Goal: Transaction & Acquisition: Obtain resource

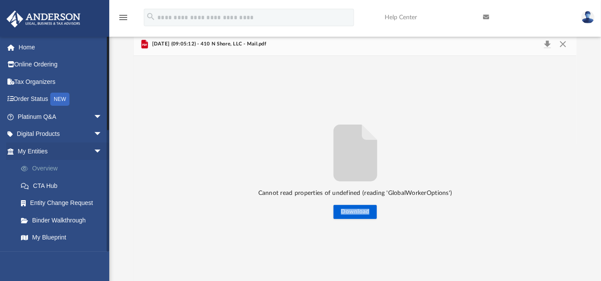
scroll to position [192, 436]
click at [565, 45] on button "Close" at bounding box center [563, 44] width 16 height 12
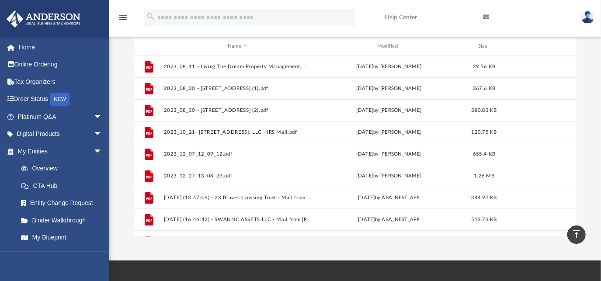
scroll to position [0, 0]
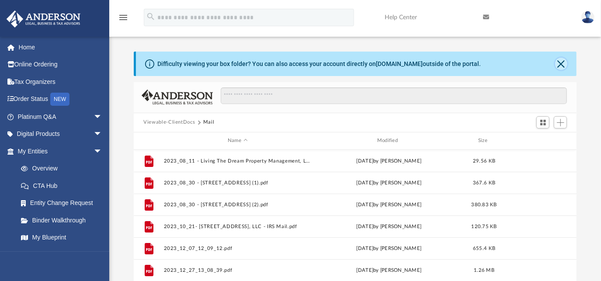
click at [562, 67] on button "Close" at bounding box center [561, 64] width 12 height 12
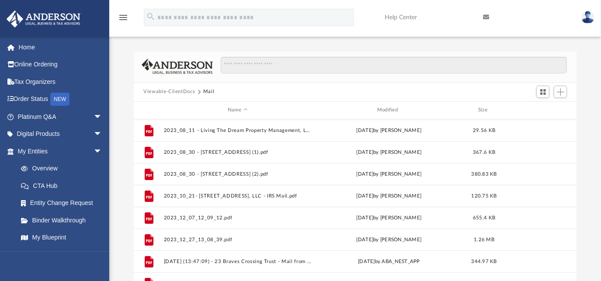
click at [167, 92] on button "Viewable-ClientDocs" at bounding box center [169, 92] width 52 height 8
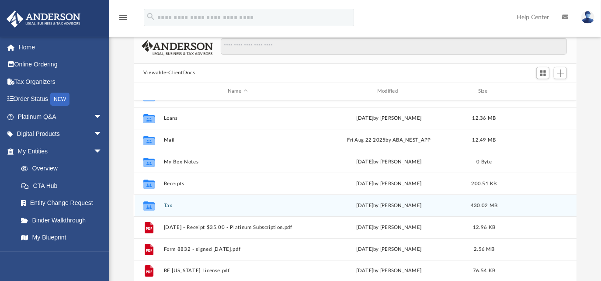
scroll to position [39, 0]
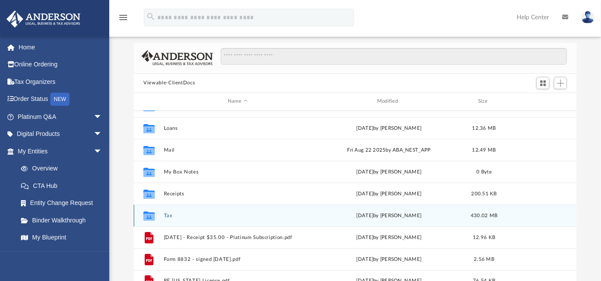
click at [170, 216] on button "Tax" at bounding box center [238, 216] width 148 height 6
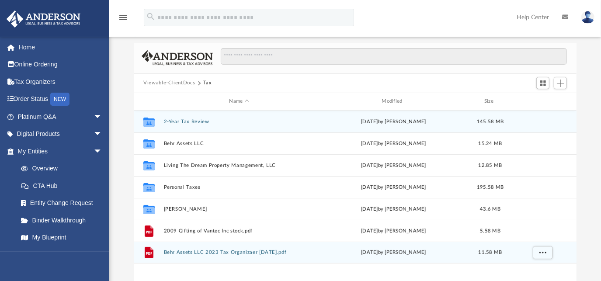
scroll to position [0, 0]
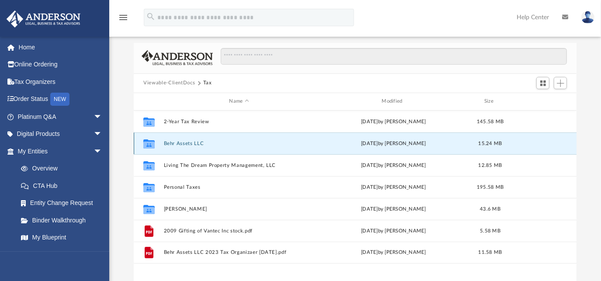
click at [182, 143] on button "Behr Assets LLC" at bounding box center [239, 143] width 151 height 6
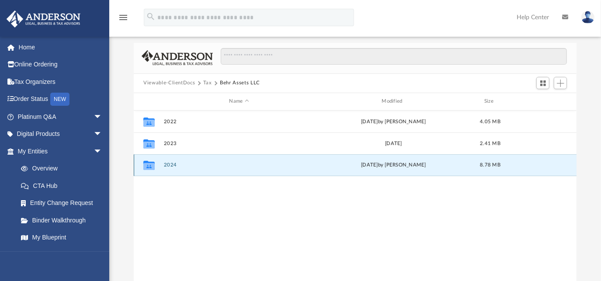
click at [170, 165] on button "2024" at bounding box center [239, 165] width 151 height 6
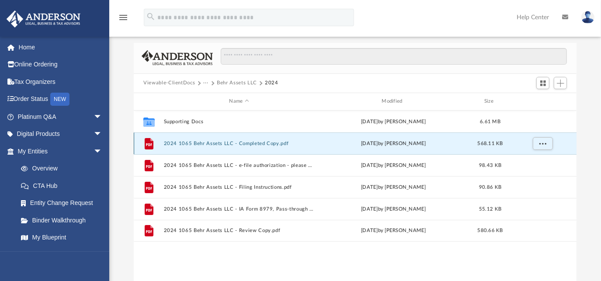
click at [181, 144] on button "2024 1065 Behr Assets LLC - Completed Copy.pdf" at bounding box center [239, 143] width 151 height 6
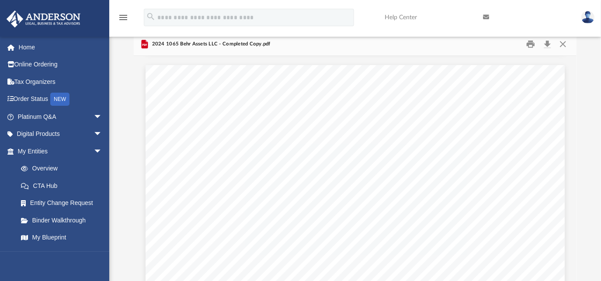
scroll to position [4413, 0]
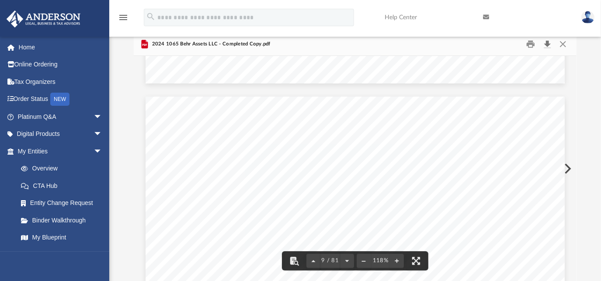
click at [547, 45] on button "Download" at bounding box center [548, 44] width 16 height 14
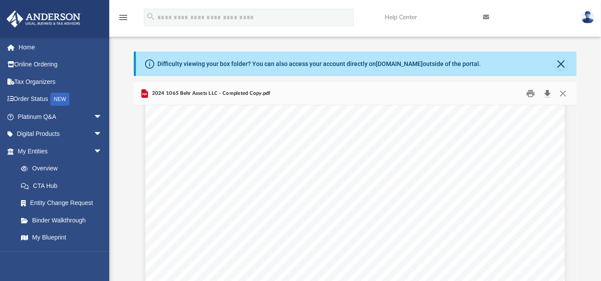
scroll to position [6560, 0]
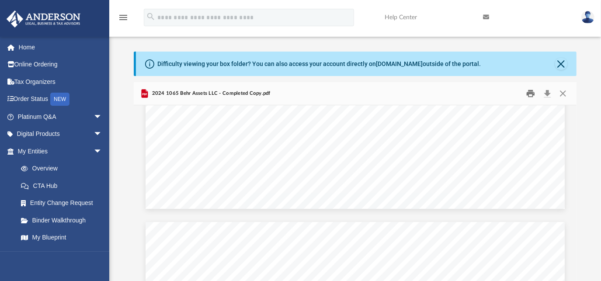
click at [530, 93] on button "Print" at bounding box center [530, 94] width 17 height 14
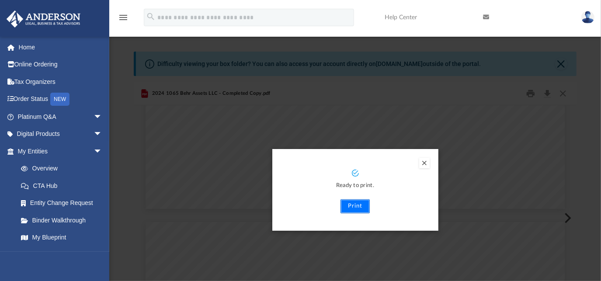
click at [352, 203] on button "Print" at bounding box center [355, 206] width 29 height 14
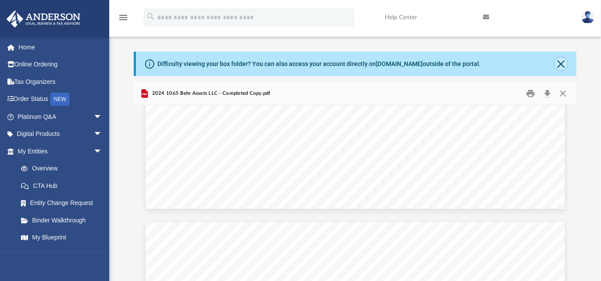
click at [562, 63] on button "Close" at bounding box center [561, 64] width 12 height 12
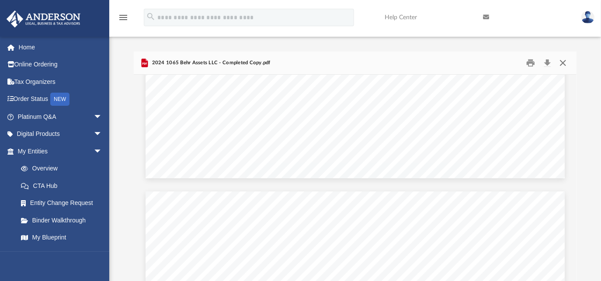
click at [564, 63] on button "Close" at bounding box center [563, 63] width 16 height 14
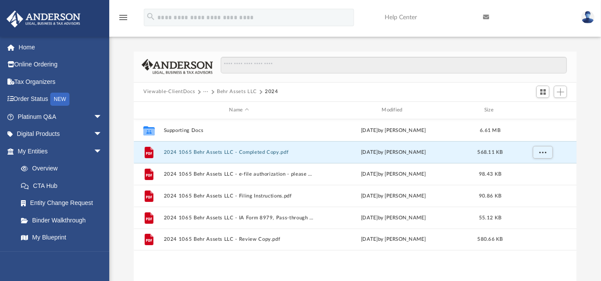
click at [241, 91] on button "Behr Assets LLC" at bounding box center [237, 92] width 40 height 8
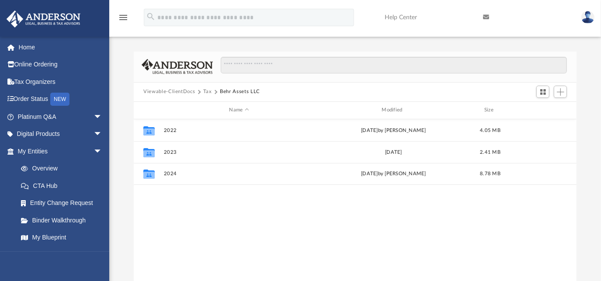
click at [203, 91] on button "Tax" at bounding box center [207, 92] width 9 height 8
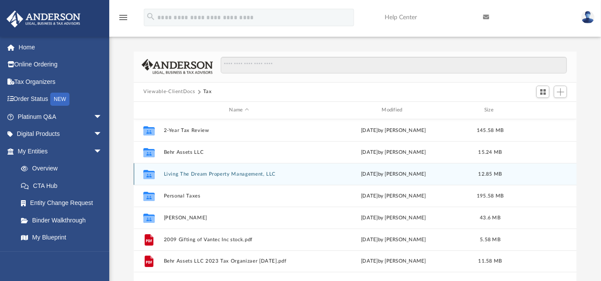
click at [173, 176] on button "Living The Dream Property Management, LLC" at bounding box center [239, 174] width 151 height 6
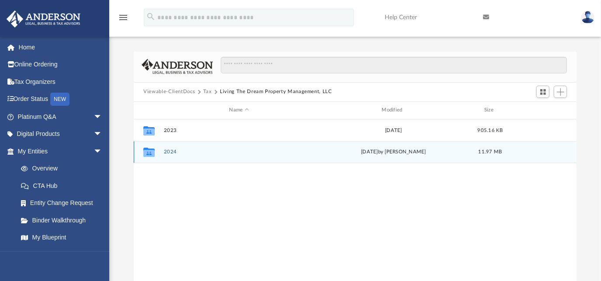
click at [174, 151] on button "2024" at bounding box center [239, 152] width 151 height 6
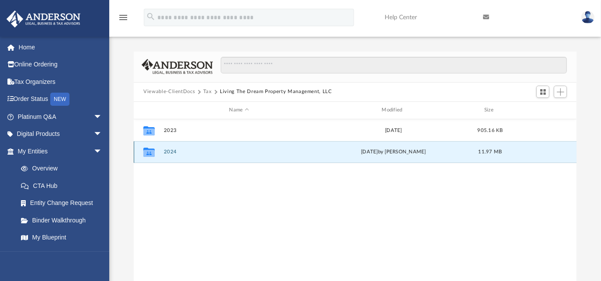
click at [174, 151] on button "2024" at bounding box center [239, 152] width 151 height 6
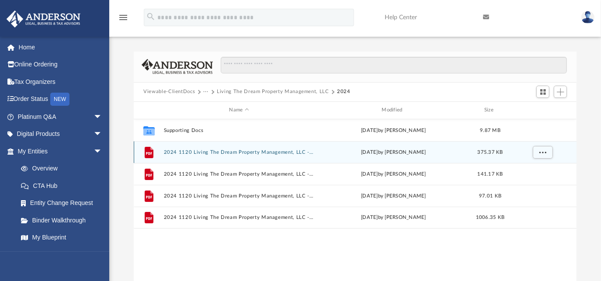
click at [223, 154] on button "2024 1120 Living The Dream Property Management, LLC - Completed Copy.pdf" at bounding box center [239, 152] width 151 height 6
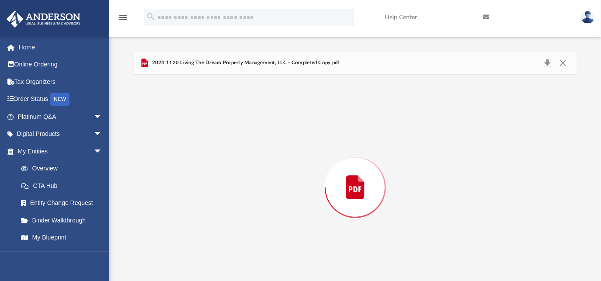
scroll to position [19, 0]
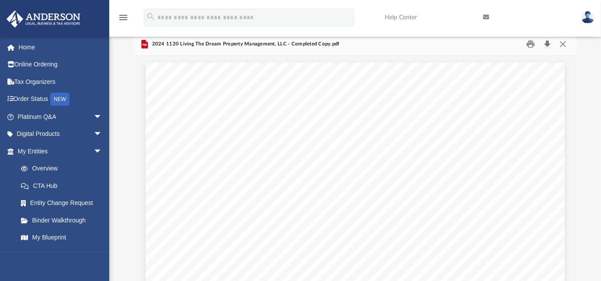
click at [548, 44] on button "Download" at bounding box center [548, 44] width 16 height 14
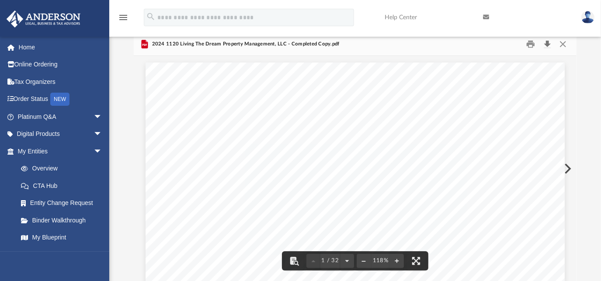
scroll to position [0, 0]
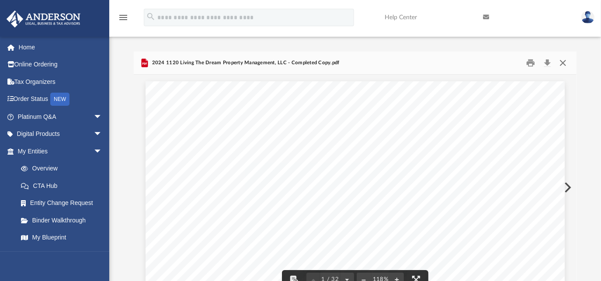
click at [562, 64] on button "Close" at bounding box center [563, 63] width 16 height 14
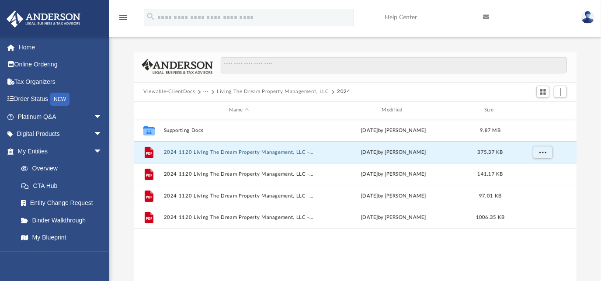
click at [258, 92] on button "Living The Dream Property Management, LLC" at bounding box center [273, 92] width 112 height 8
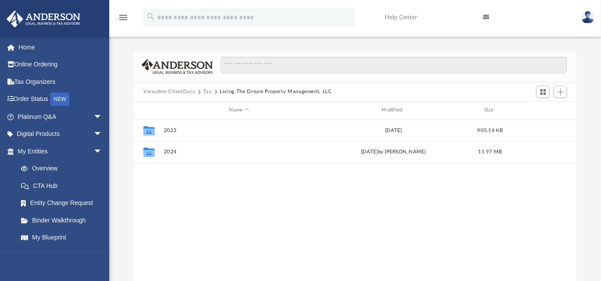
click at [206, 91] on button "Tax" at bounding box center [207, 92] width 9 height 8
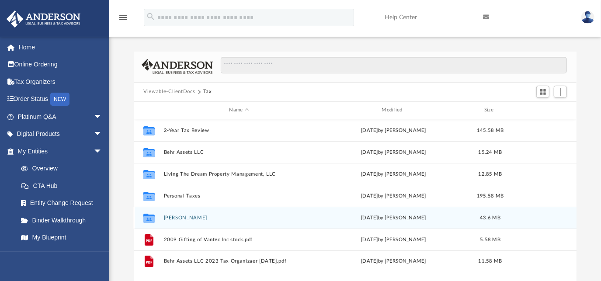
click at [180, 220] on button "Sherri Sue Behrendt" at bounding box center [239, 218] width 151 height 6
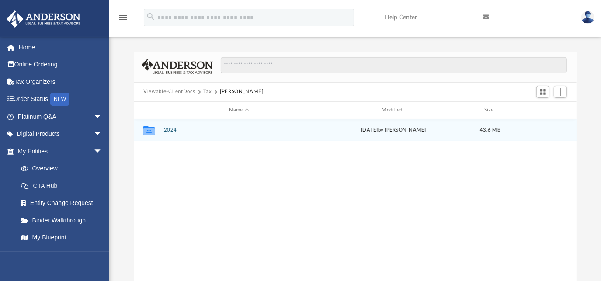
click at [178, 132] on button "2024" at bounding box center [239, 130] width 151 height 6
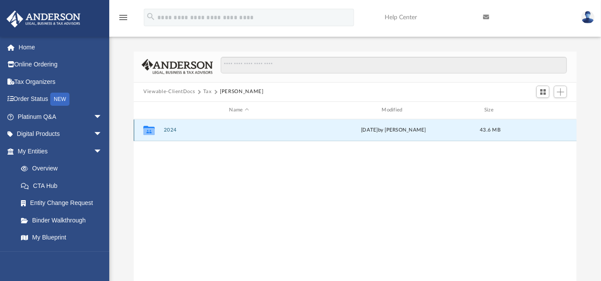
click at [178, 132] on button "2024" at bounding box center [239, 130] width 151 height 6
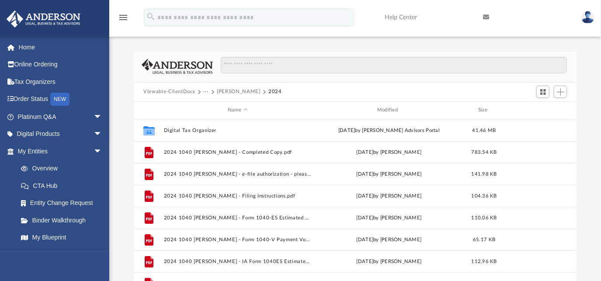
click at [234, 90] on button "Sherri Sue Behrendt" at bounding box center [238, 92] width 43 height 8
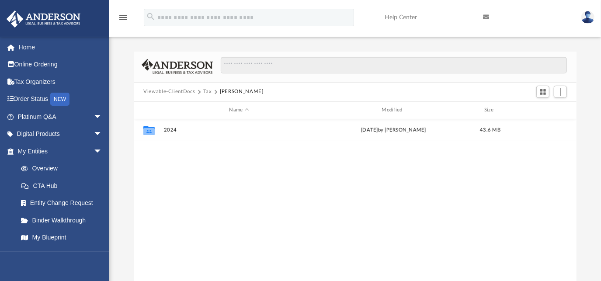
click at [205, 91] on button "Tax" at bounding box center [207, 92] width 9 height 8
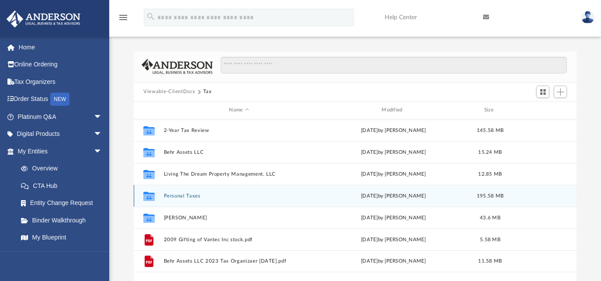
click at [185, 196] on button "Personal Taxes" at bounding box center [239, 196] width 151 height 6
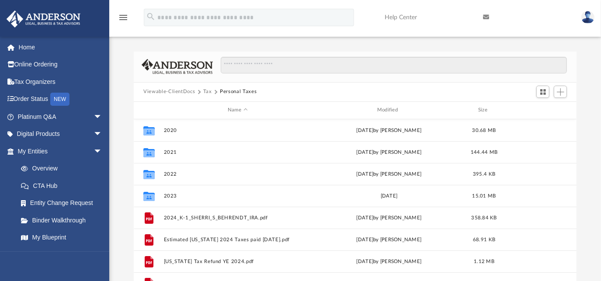
click at [207, 91] on button "Tax" at bounding box center [207, 92] width 9 height 8
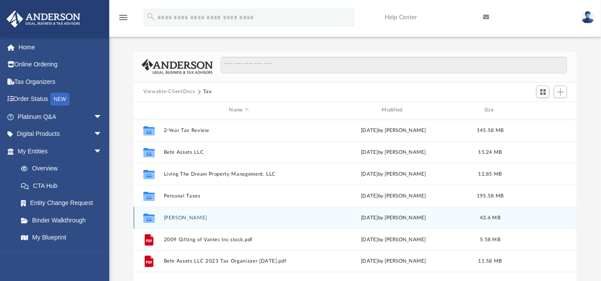
click at [185, 222] on div "Collaborated Folder Sherri Sue Behrendt Fri Jun 20 2025 by Jasmine Splunge 43.6…" at bounding box center [355, 218] width 443 height 22
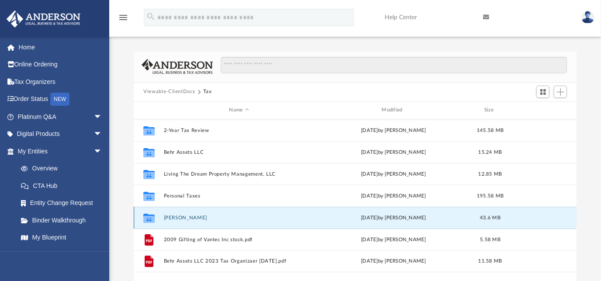
click at [187, 217] on button "Sherri Sue Behrendt" at bounding box center [239, 218] width 151 height 6
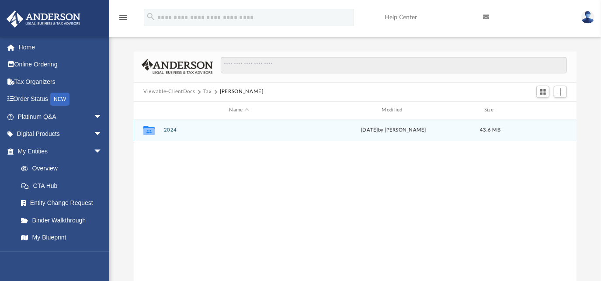
click at [173, 130] on button "2024" at bounding box center [239, 130] width 151 height 6
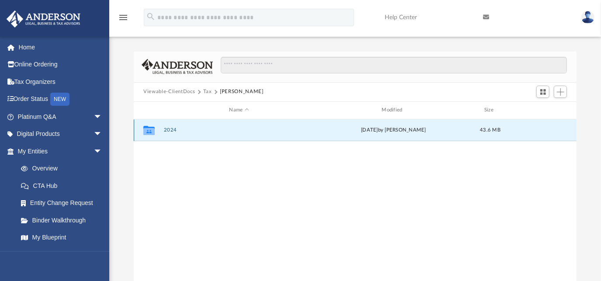
click at [173, 130] on button "2024" at bounding box center [239, 130] width 151 height 6
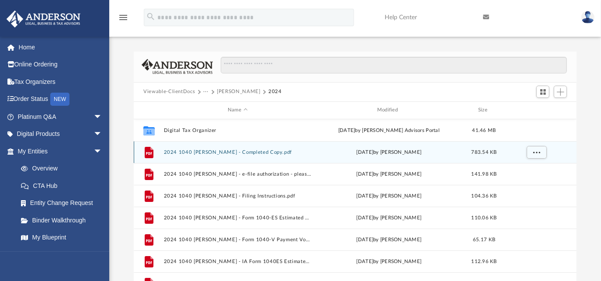
click at [238, 153] on button "2024 1040 Sherri Sue Behrendt - Completed Copy.pdf" at bounding box center [238, 152] width 148 height 6
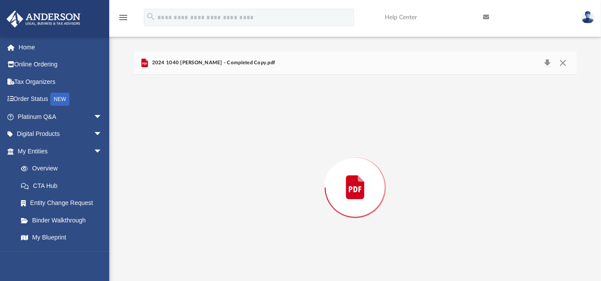
scroll to position [19, 0]
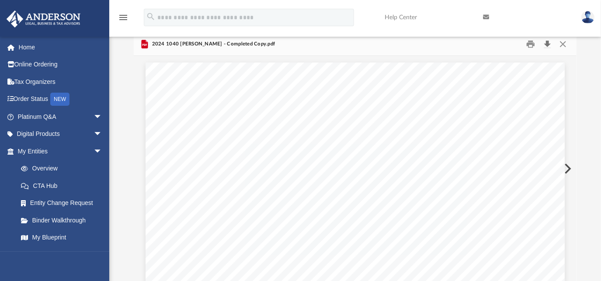
click at [547, 42] on button "Download" at bounding box center [548, 44] width 16 height 14
click at [94, 150] on span "arrow_drop_down" at bounding box center [102, 152] width 17 height 18
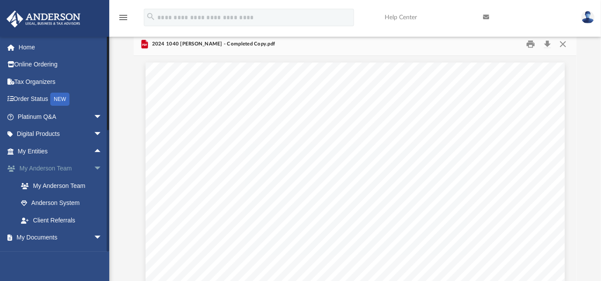
click at [95, 166] on span "arrow_drop_down" at bounding box center [102, 169] width 17 height 18
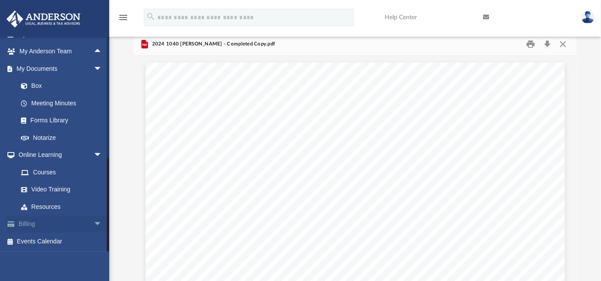
click at [94, 223] on span "arrow_drop_down" at bounding box center [102, 225] width 17 height 18
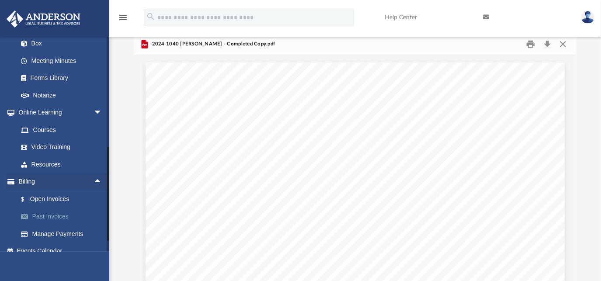
scroll to position [170, 0]
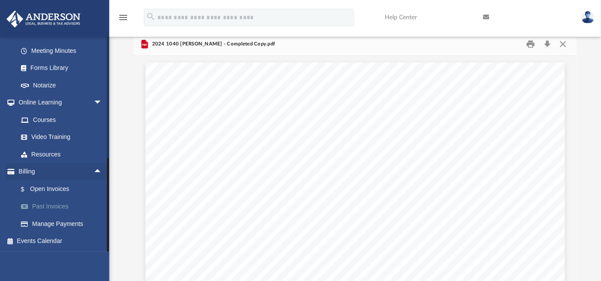
click at [51, 207] on link "Past Invoices" at bounding box center [63, 206] width 103 height 17
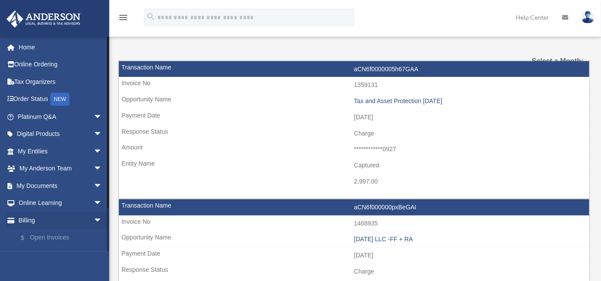
click at [52, 239] on link "$ Open Invoices" at bounding box center [63, 238] width 103 height 18
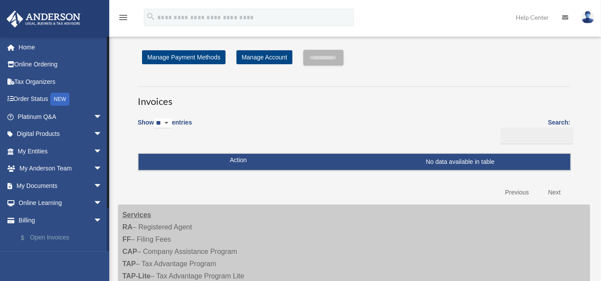
scroll to position [49, 0]
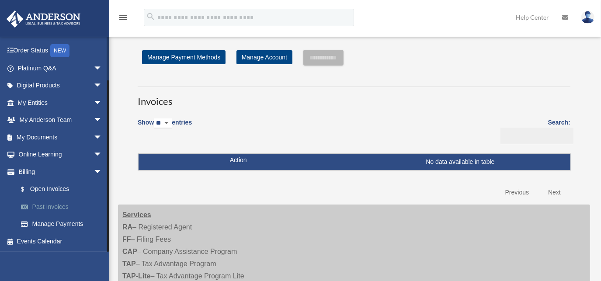
click at [45, 207] on link "Past Invoices" at bounding box center [63, 206] width 103 height 17
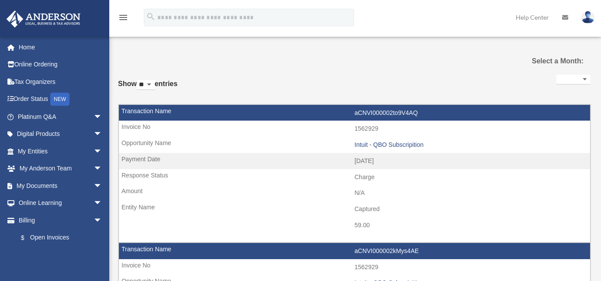
select select
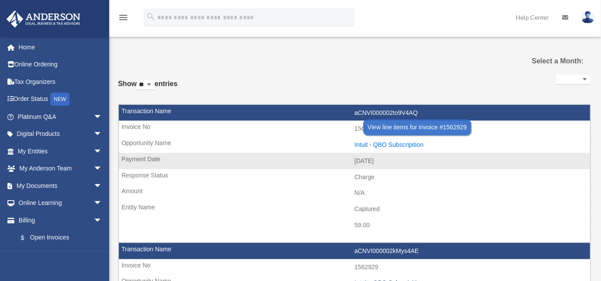
click at [370, 145] on div "Intuit - QBO Subscripition" at bounding box center [470, 144] width 231 height 7
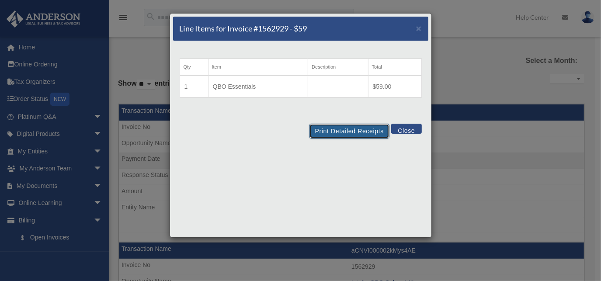
click at [351, 133] on button "Print Detailed Receipts" at bounding box center [350, 131] width 80 height 15
click at [419, 28] on span "×" at bounding box center [419, 28] width 6 height 10
